Goal: Transaction & Acquisition: Purchase product/service

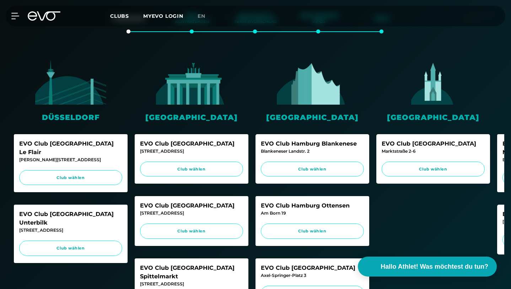
scroll to position [135, 0]
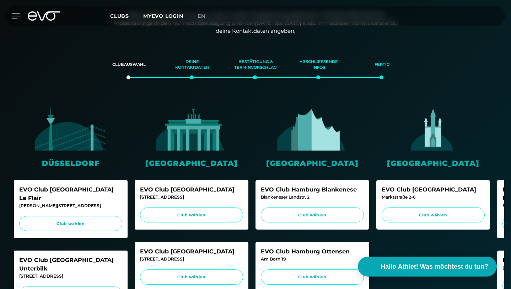
click at [8, 13] on div at bounding box center [10, 16] width 21 height 6
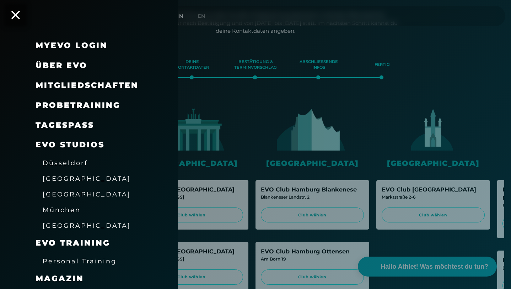
click at [74, 193] on span "[GEOGRAPHIC_DATA]" at bounding box center [87, 193] width 88 height 7
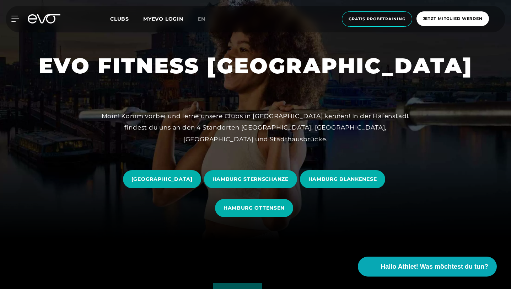
scroll to position [52, 0]
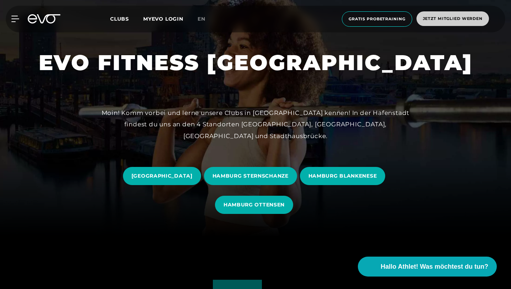
click at [441, 11] on span "Jetzt Mitglied werden" at bounding box center [453, 18] width 73 height 15
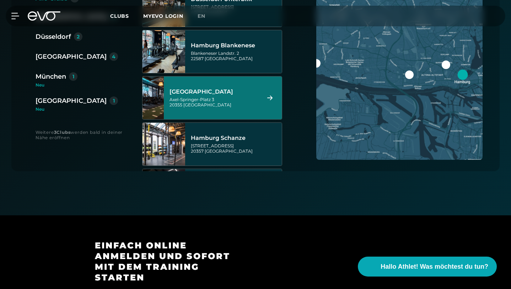
scroll to position [197, 0]
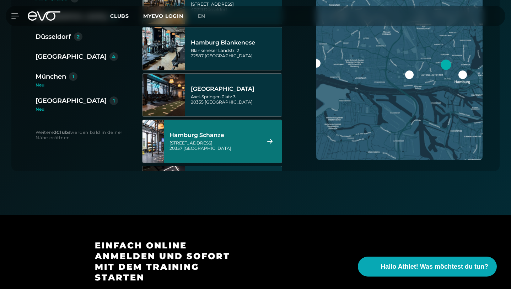
click at [245, 140] on div "Kampstraße 15 20357 Hamburg" at bounding box center [214, 145] width 89 height 11
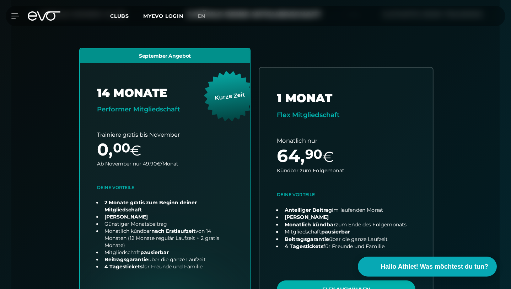
scroll to position [210, 0]
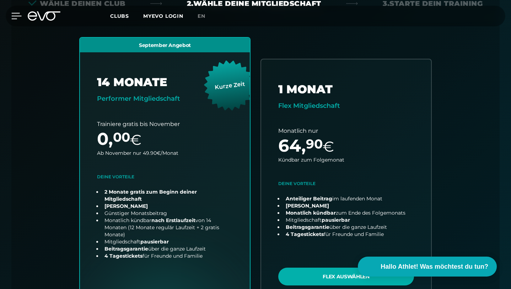
click at [20, 16] on icon at bounding box center [17, 16] width 10 height 6
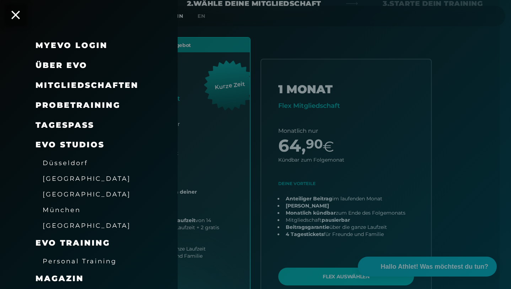
click at [81, 126] on link "TAGESPASS" at bounding box center [65, 125] width 59 height 10
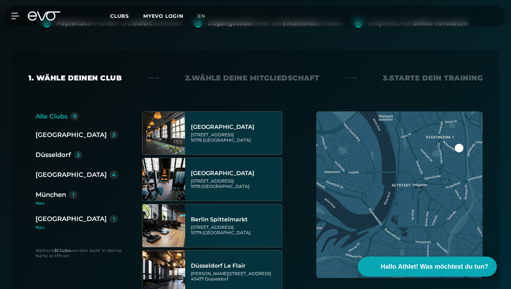
scroll to position [150, 0]
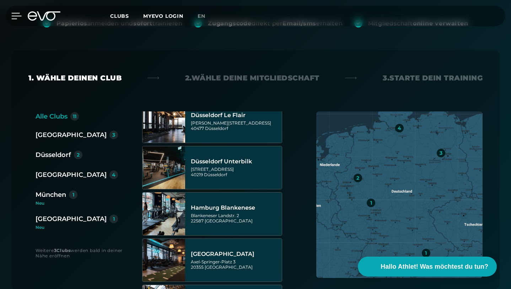
click at [15, 14] on icon at bounding box center [16, 16] width 10 height 6
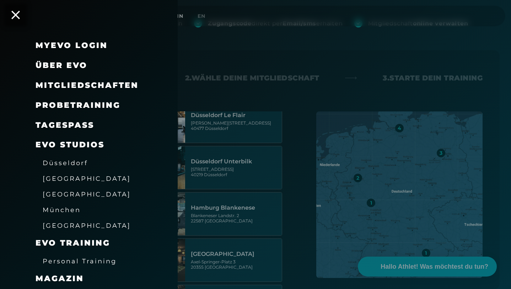
click at [90, 102] on span "Probetraining" at bounding box center [78, 105] width 85 height 10
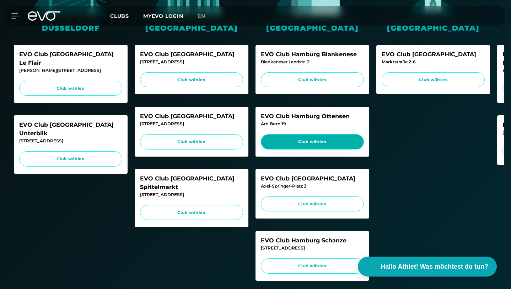
scroll to position [271, 0]
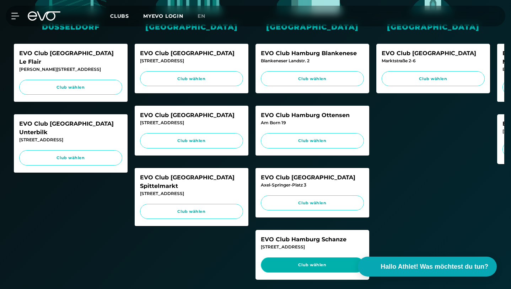
click at [312, 257] on span "Club wählen" at bounding box center [312, 264] width 103 height 15
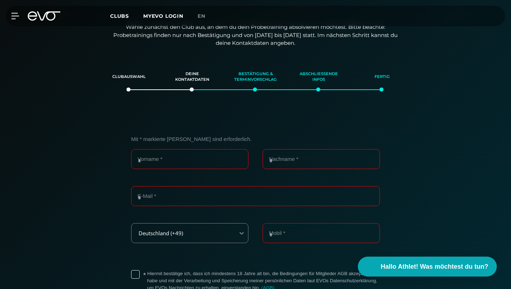
scroll to position [122, 0]
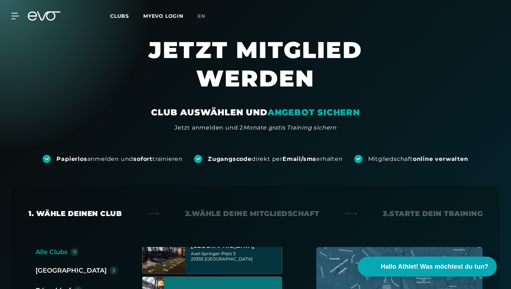
scroll to position [299, 0]
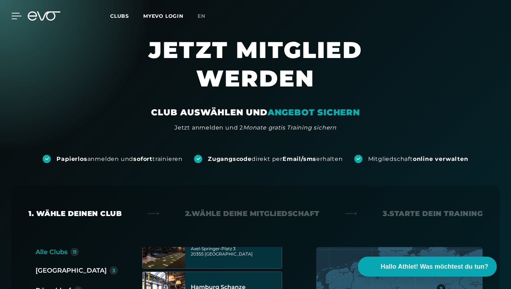
click at [14, 18] on icon at bounding box center [16, 16] width 10 height 6
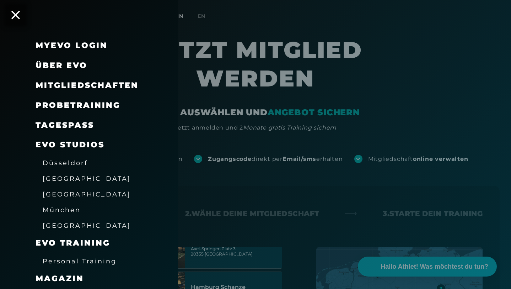
click at [70, 196] on span "[GEOGRAPHIC_DATA]" at bounding box center [87, 193] width 88 height 7
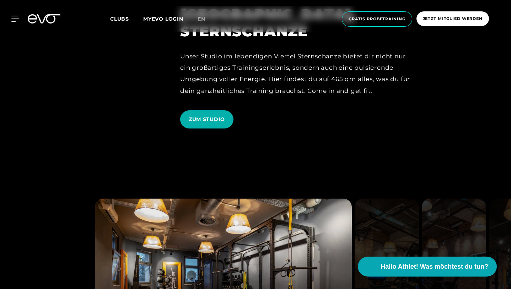
scroll to position [770, 0]
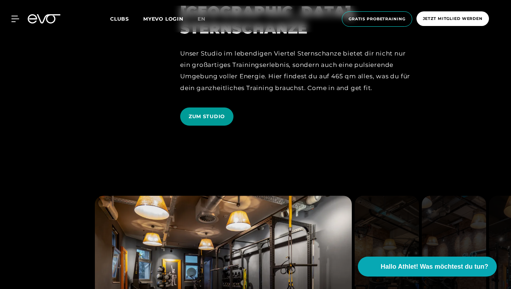
click at [198, 120] on span "ZUM STUDIO" at bounding box center [207, 116] width 36 height 7
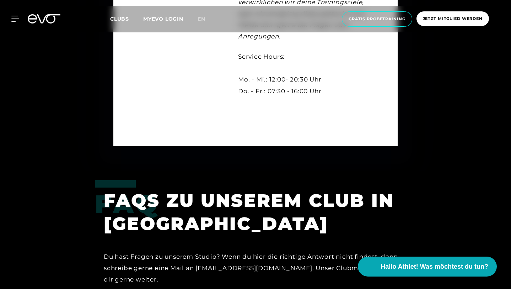
scroll to position [2014, 0]
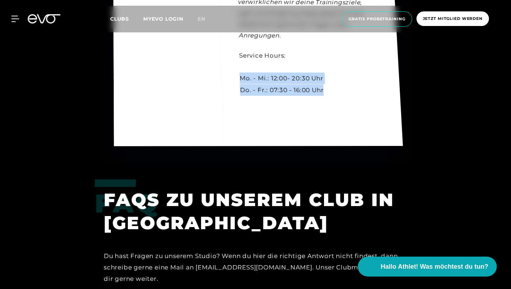
drag, startPoint x: 325, startPoint y: 222, endPoint x: 235, endPoint y: 209, distance: 90.5
click at [235, 146] on div "Kontakt [PERSON_NAME] [PERSON_NAME] Gym Manager [EMAIL_ADDRESS][DOMAIN_NAME] [P…" at bounding box center [258, 24] width 290 height 244
copy div "Mo. - Mi.: 12:00- 20:30 Uhr Do. - Fr.: 07:30 - 16:00 Uhr"
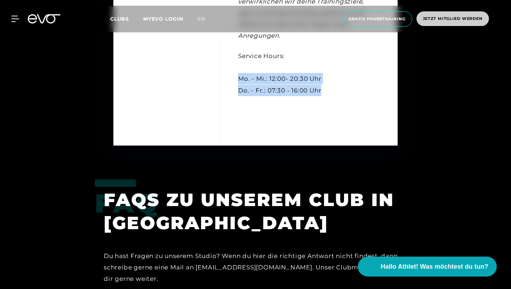
click at [459, 18] on span "Jetzt Mitglied werden" at bounding box center [453, 19] width 60 height 6
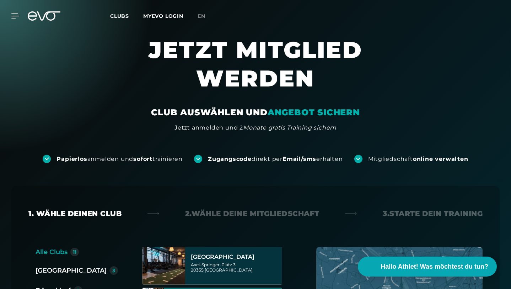
scroll to position [284, 0]
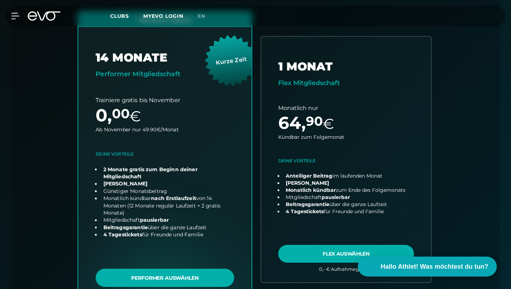
scroll to position [235, 0]
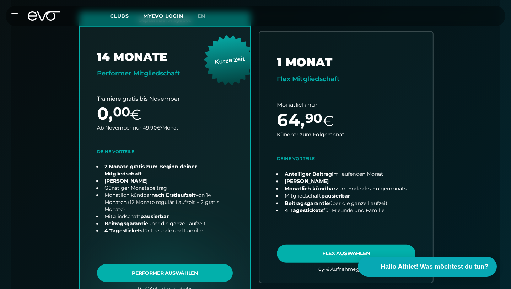
click at [311, 232] on link "choose plan" at bounding box center [347, 157] width 174 height 250
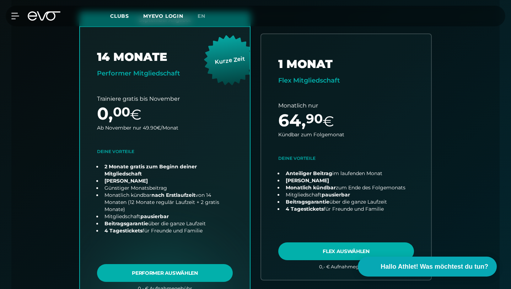
click at [17, 19] on div "MyEVO Login Über EVO Mitgliedschaften Probetraining TAGESPASS EVO Studios [GEOG…" at bounding box center [255, 16] width 509 height 21
click at [16, 17] on icon at bounding box center [16, 16] width 10 height 6
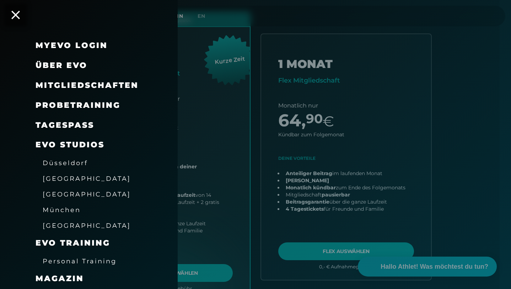
click at [74, 123] on link "TAGESPASS" at bounding box center [65, 125] width 59 height 10
